Goal: Register for event/course

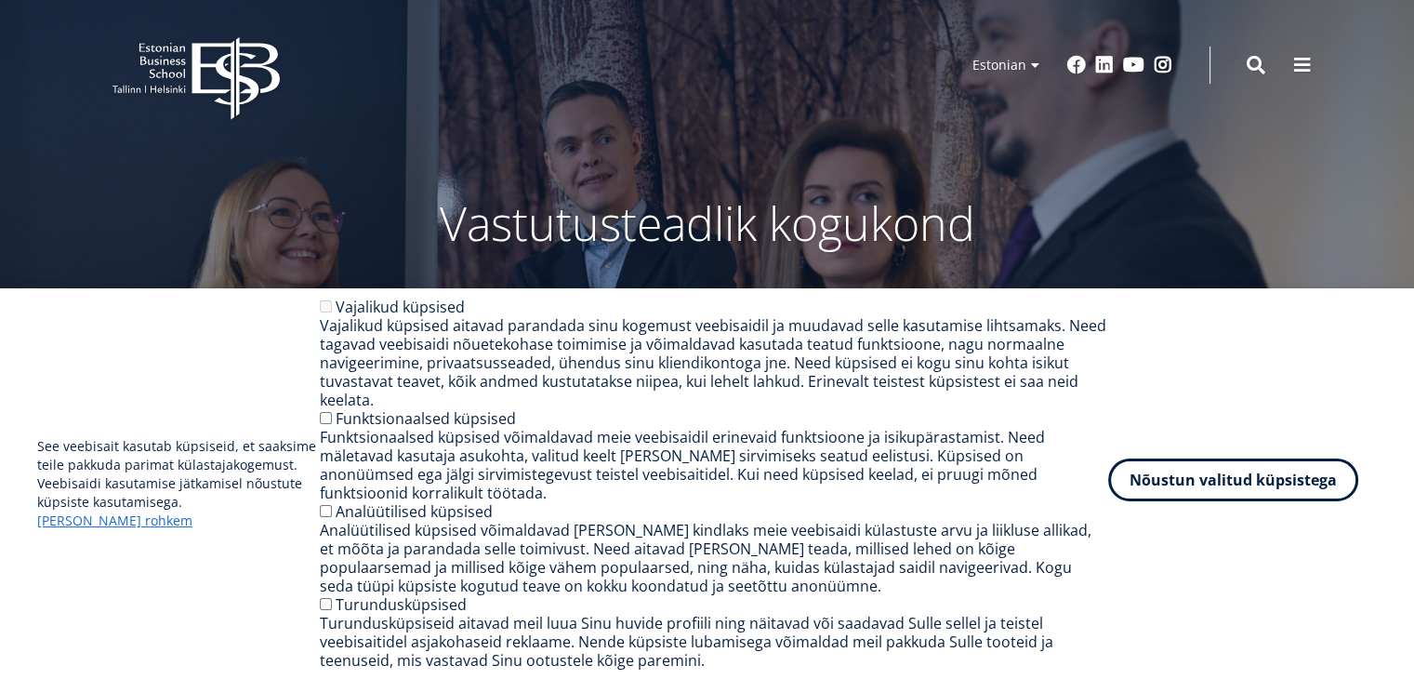
click at [1229, 499] on button "Nõustun valitud küpsistega" at bounding box center [1233, 479] width 250 height 43
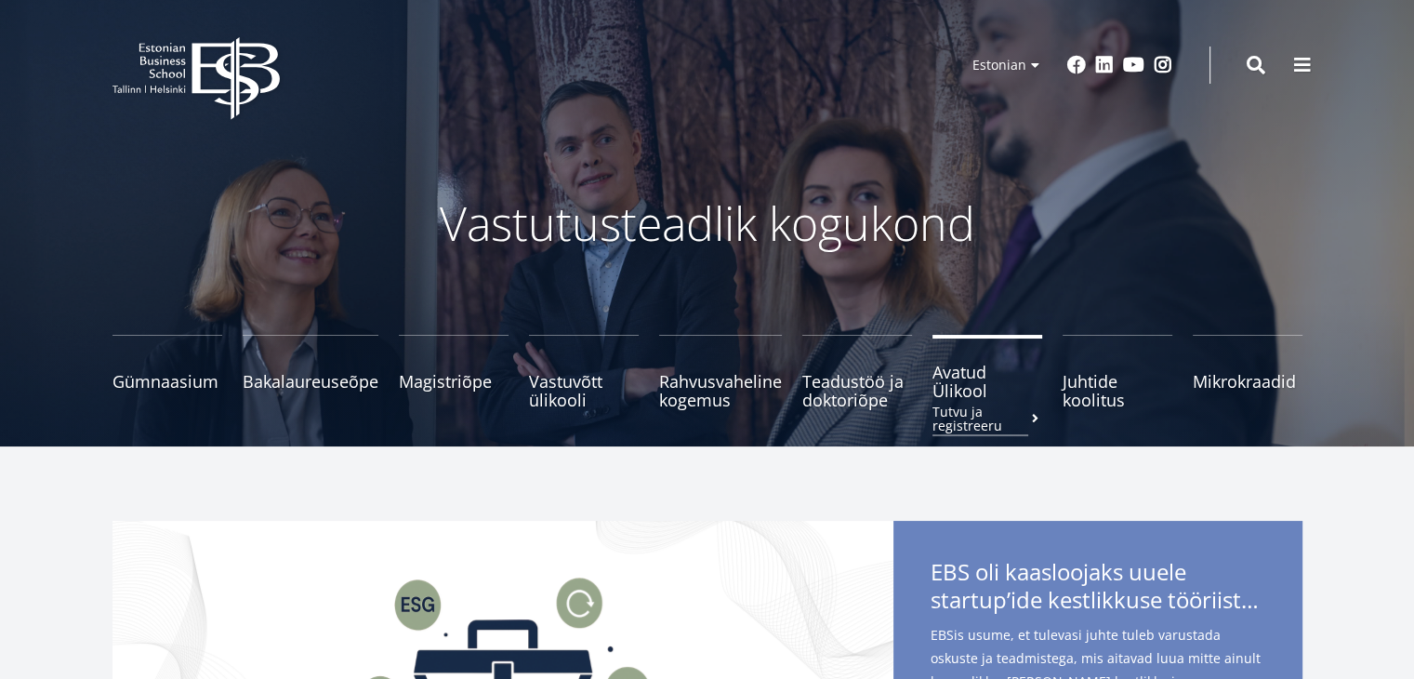
click at [975, 391] on span "Avatud Ülikool Tutvu ja registreeru" at bounding box center [988, 381] width 110 height 37
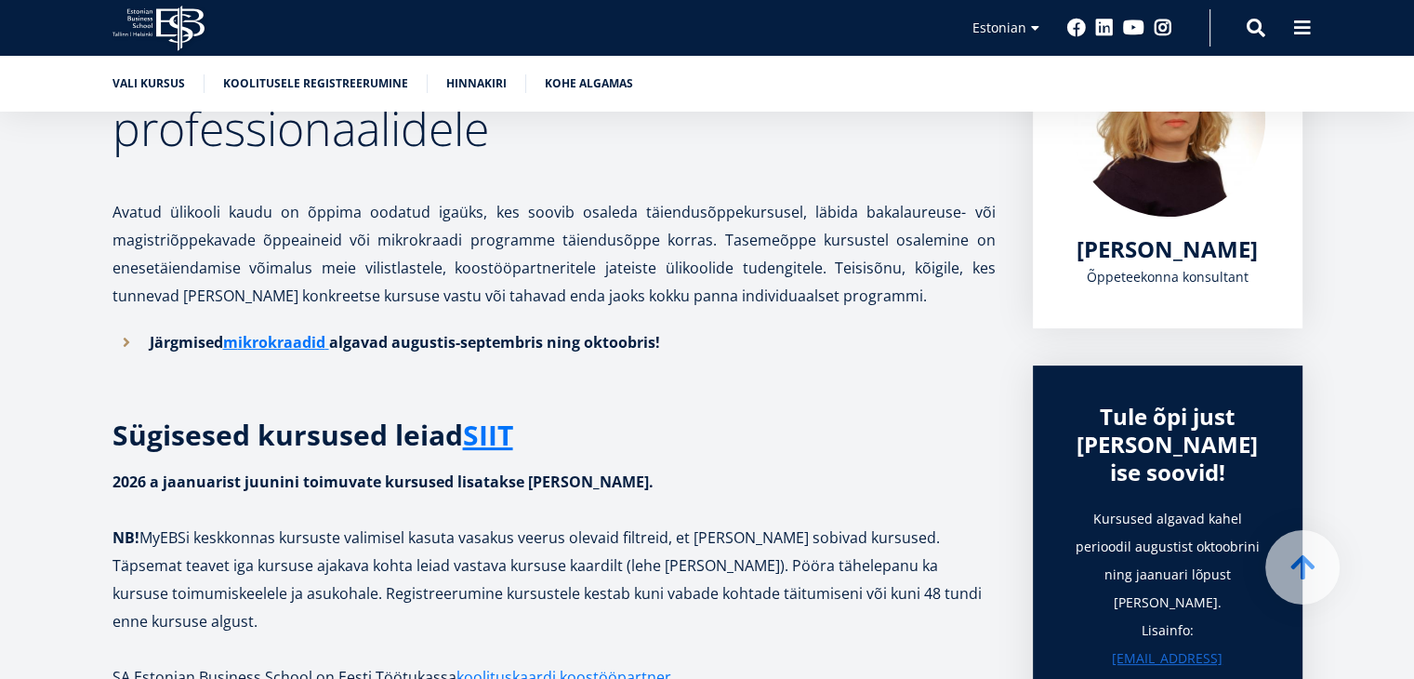
scroll to position [372, 0]
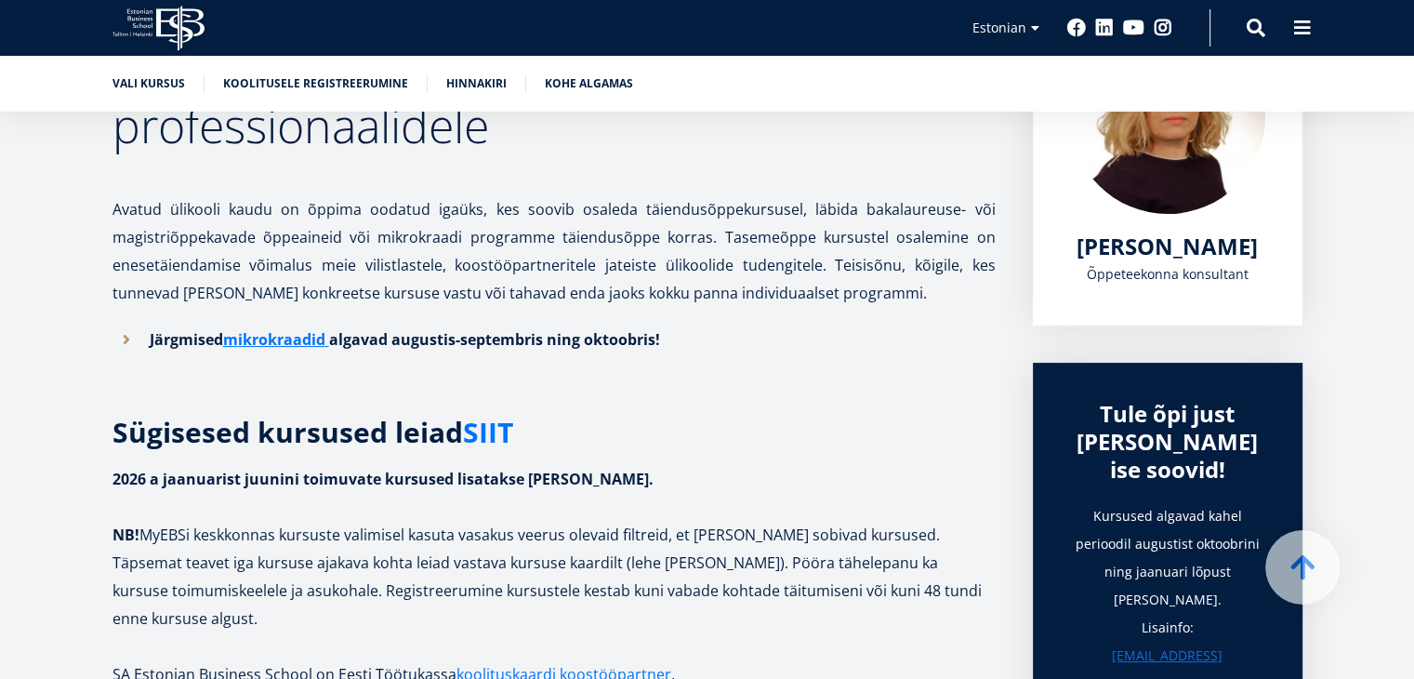
click at [495, 429] on link "SIIT" at bounding box center [488, 432] width 50 height 28
